Goal: Task Accomplishment & Management: Use online tool/utility

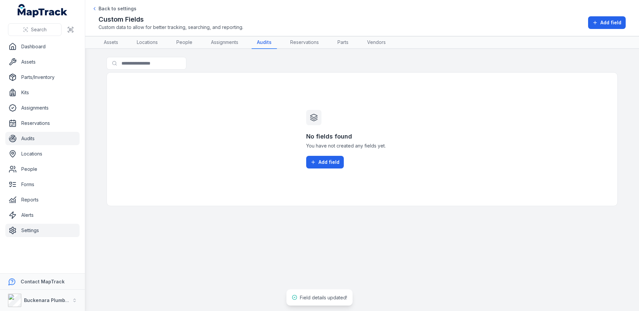
click at [37, 143] on link "Audits" at bounding box center [42, 138] width 74 height 13
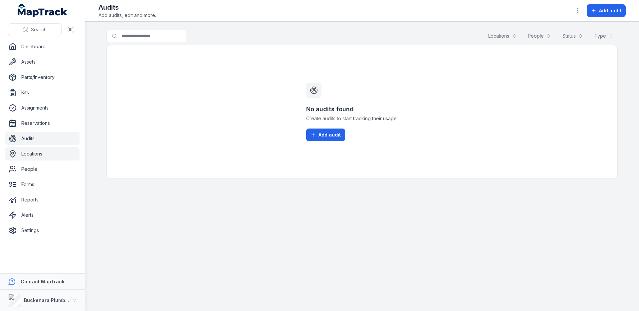
click at [28, 158] on link "Locations" at bounding box center [42, 153] width 74 height 13
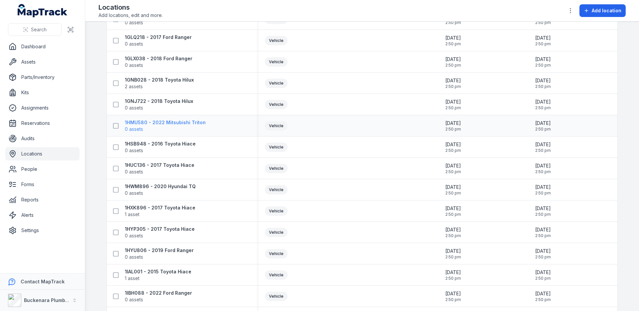
scroll to position [114, 0]
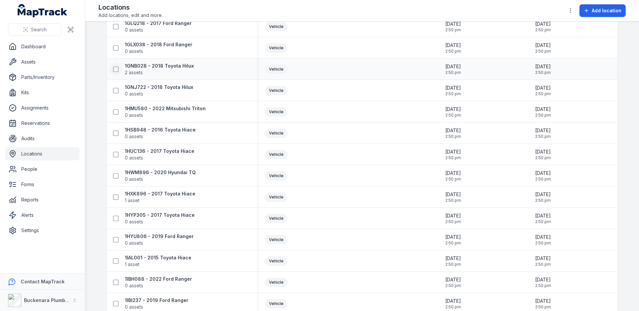
click at [115, 71] on icon at bounding box center [115, 69] width 7 height 7
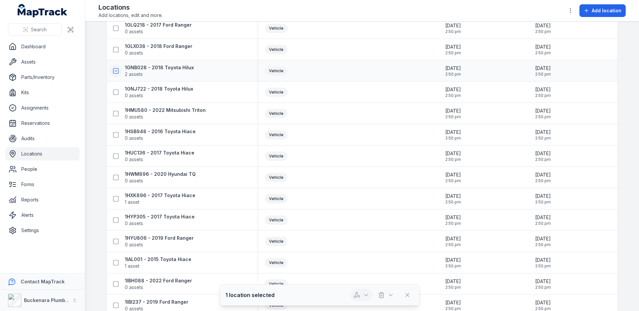
click at [360, 294] on button "button" at bounding box center [361, 294] width 22 height 13
click at [355, 278] on div "Audit location" at bounding box center [361, 277] width 75 height 12
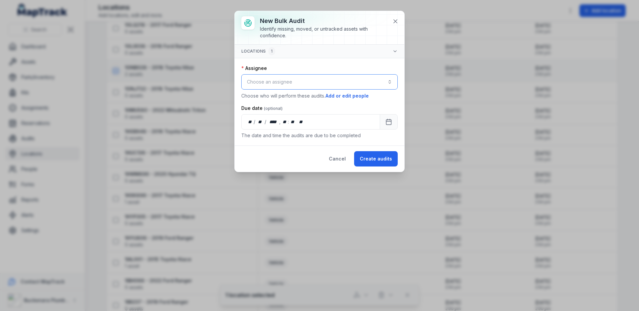
click at [304, 80] on button "Choose an assignee" at bounding box center [319, 81] width 156 height 15
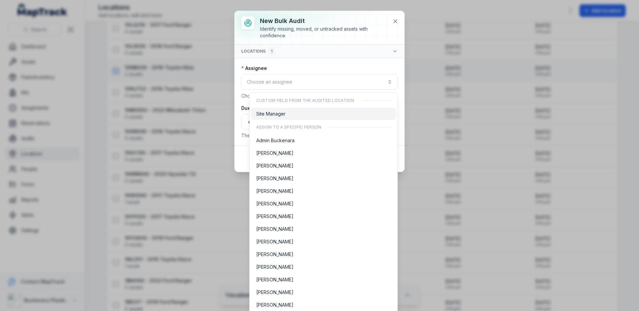
click at [298, 117] on div "Site Manager" at bounding box center [323, 113] width 135 height 7
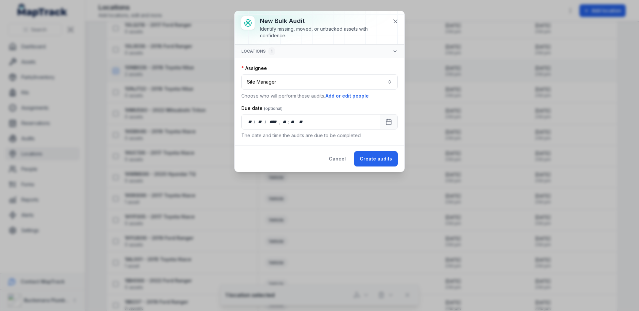
click at [326, 67] on div "Assignee" at bounding box center [319, 68] width 156 height 7
click at [371, 157] on button "Create audits" at bounding box center [376, 158] width 44 height 15
